Goal: Obtain resource: Download file/media

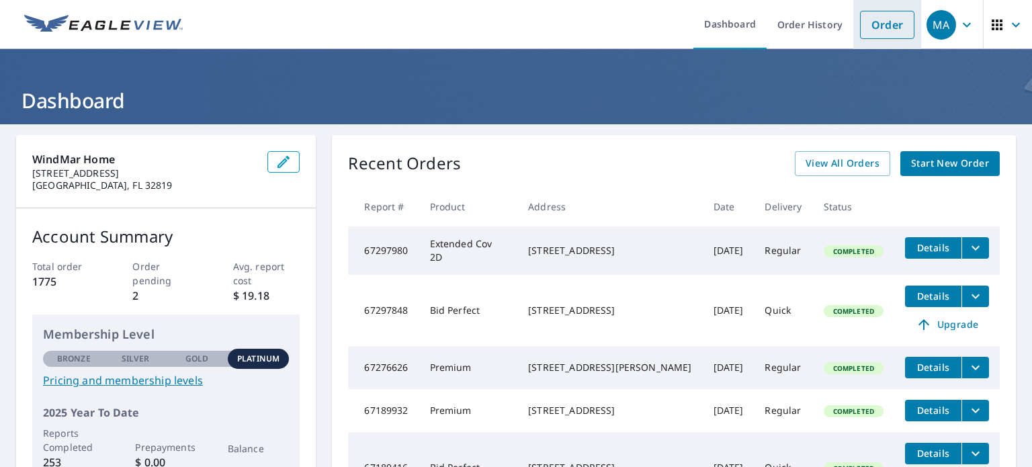
click at [862, 28] on link "Order" at bounding box center [887, 25] width 54 height 28
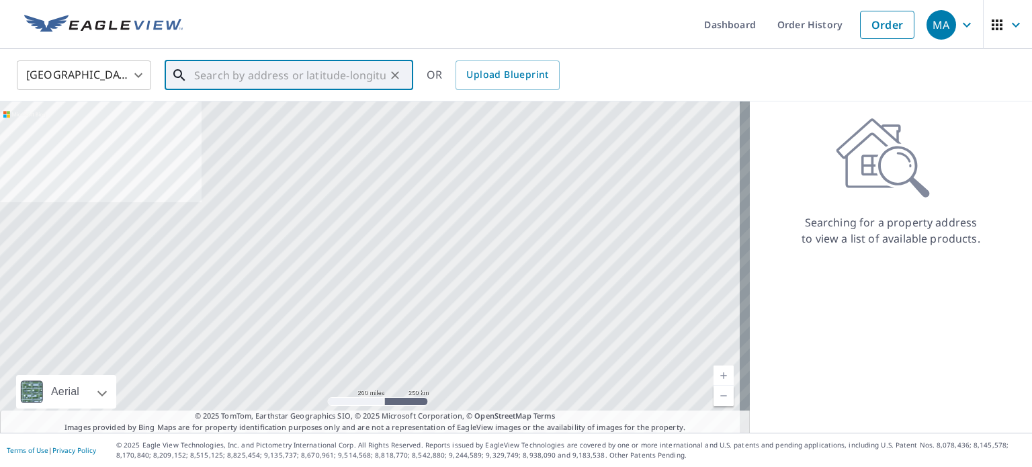
click at [212, 87] on input "text" at bounding box center [290, 75] width 192 height 38
paste input "[STREET_ADDRESS]"
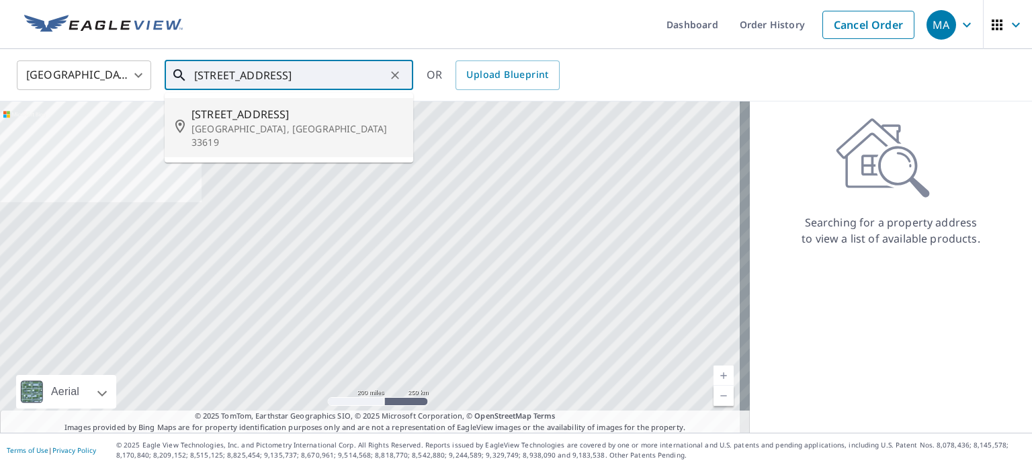
click at [258, 127] on p "[GEOGRAPHIC_DATA], [GEOGRAPHIC_DATA] 33619" at bounding box center [297, 135] width 211 height 27
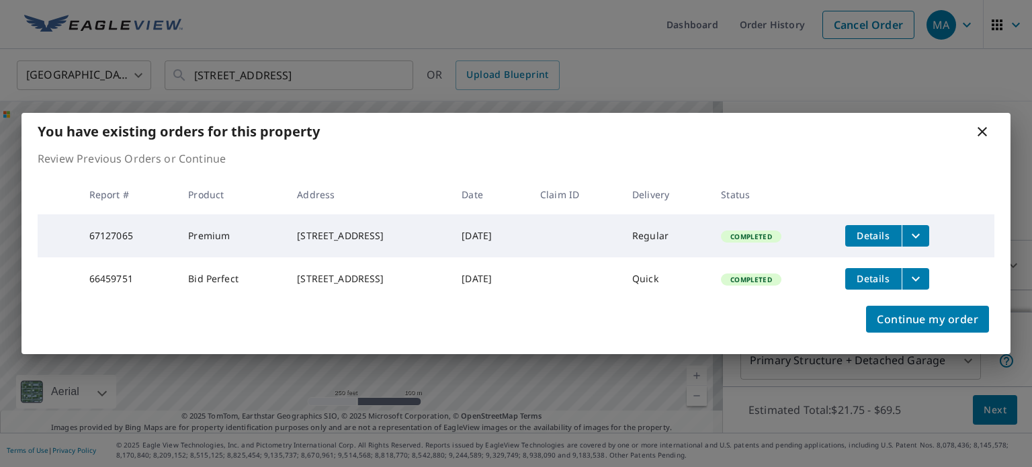
click at [924, 231] on icon "filesDropdownBtn-67127065" at bounding box center [916, 236] width 16 height 16
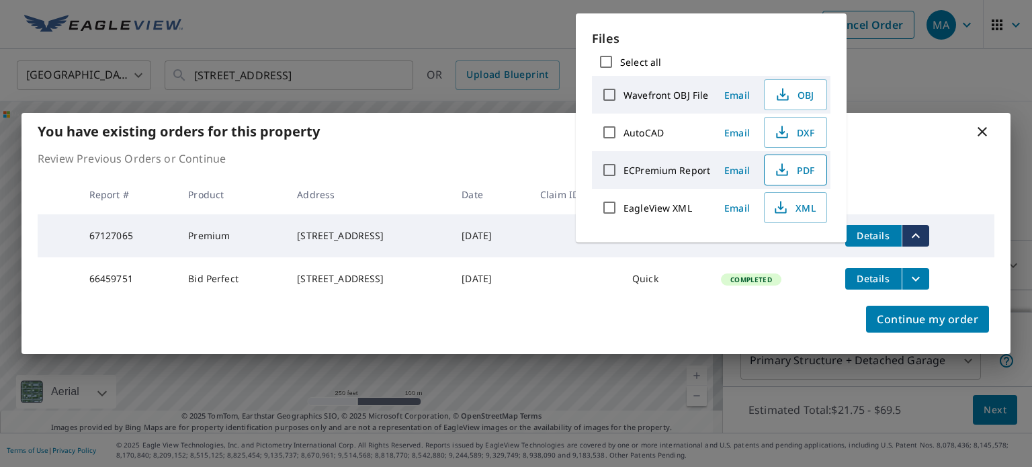
click at [777, 177] on button "PDF" at bounding box center [795, 170] width 63 height 31
click at [545, 60] on div "You have existing orders for this property Review Previous Orders or Continue R…" at bounding box center [516, 233] width 1032 height 467
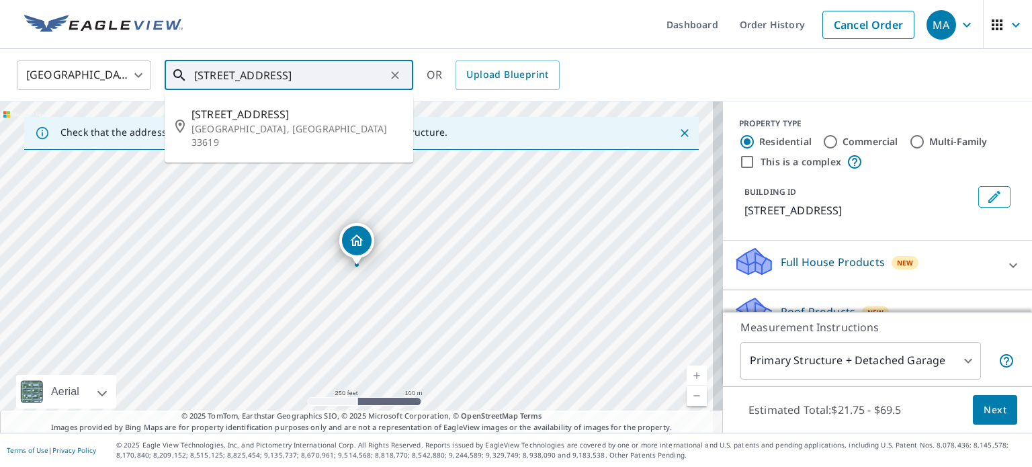
click at [370, 72] on input "[STREET_ADDRESS]" at bounding box center [290, 75] width 192 height 38
paste input "[STREET_ADDRESS]"
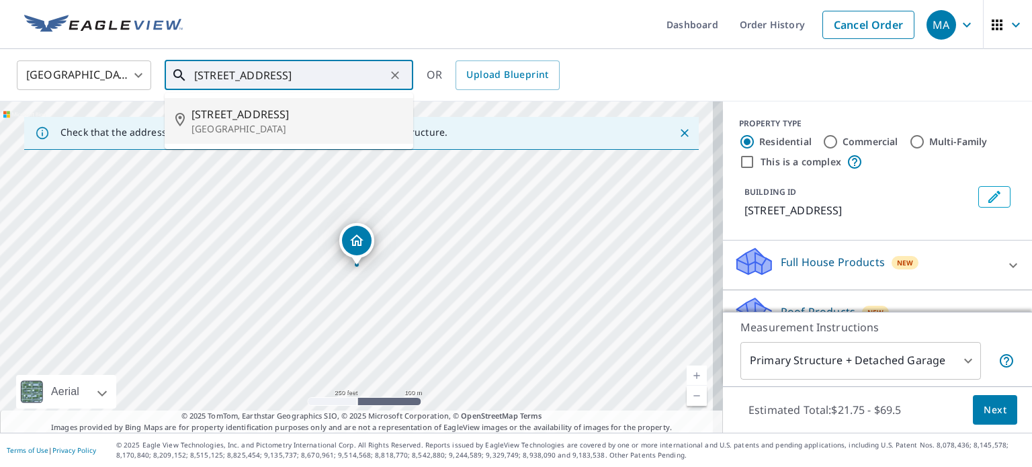
click at [300, 129] on p "[GEOGRAPHIC_DATA]" at bounding box center [297, 128] width 211 height 13
type input "[STREET_ADDRESS]"
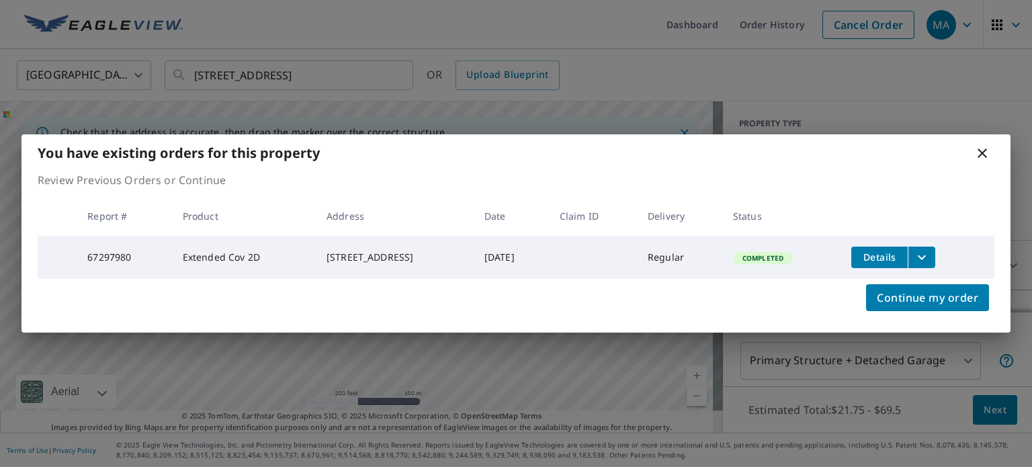
click at [930, 259] on icon "filesDropdownBtn-67297980" at bounding box center [922, 257] width 16 height 16
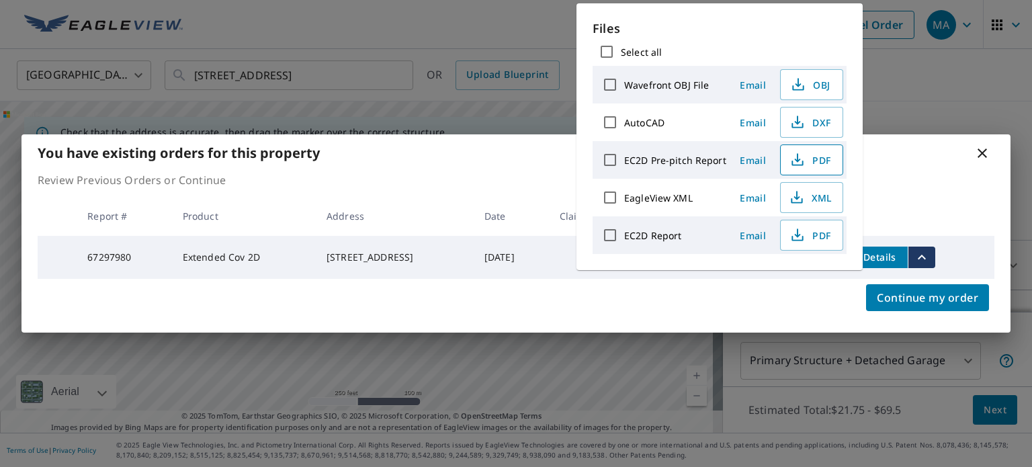
click at [825, 159] on span "PDF" at bounding box center [810, 160] width 43 height 16
click at [944, 183] on p "Review Previous Orders or Continue" at bounding box center [516, 180] width 957 height 16
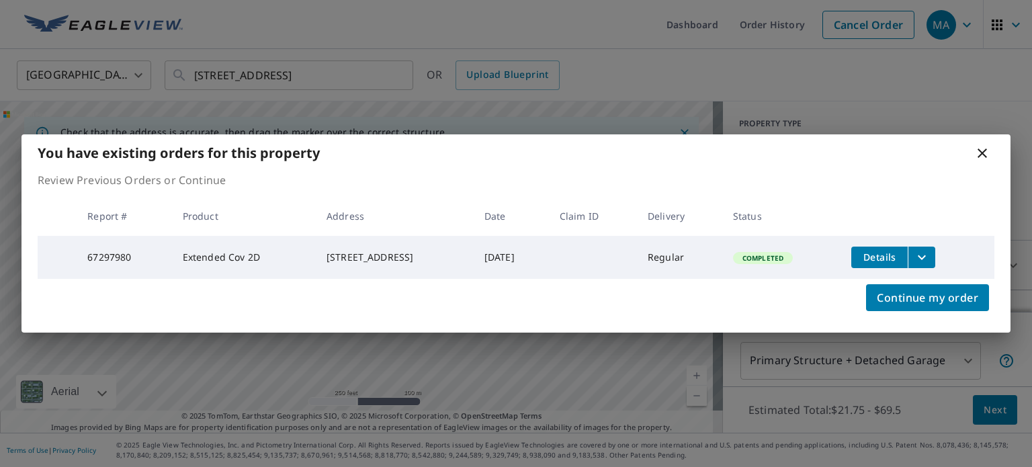
click at [983, 145] on icon at bounding box center [983, 153] width 16 height 16
